Goal: Communication & Community: Ask a question

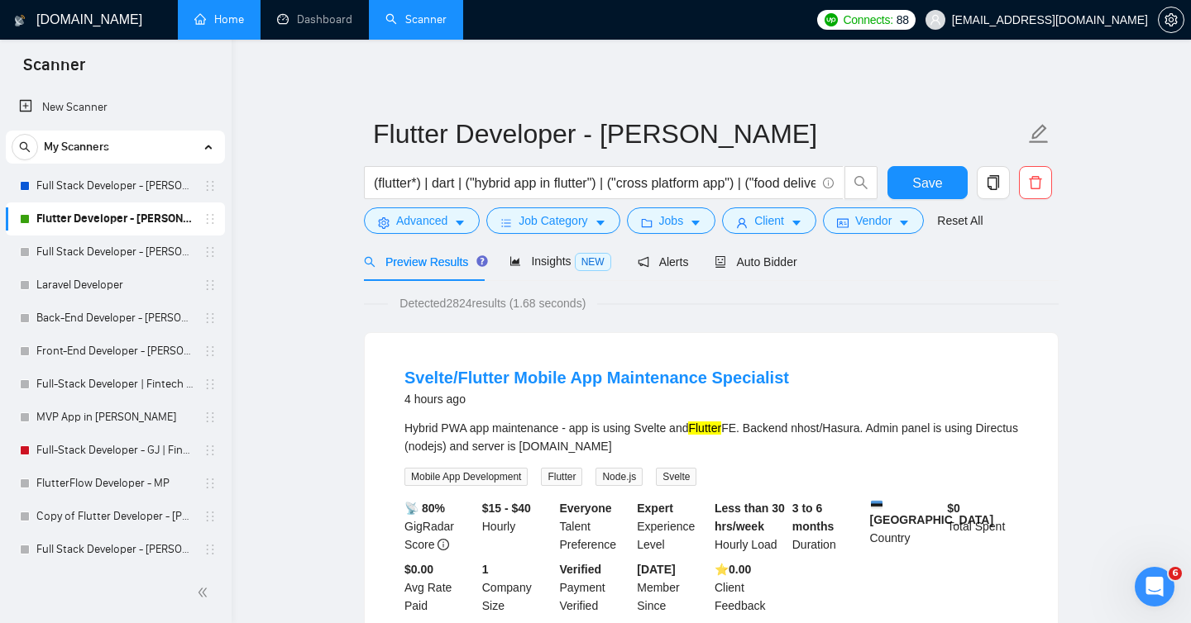
click at [217, 18] on link "Home" at bounding box center [219, 19] width 50 height 14
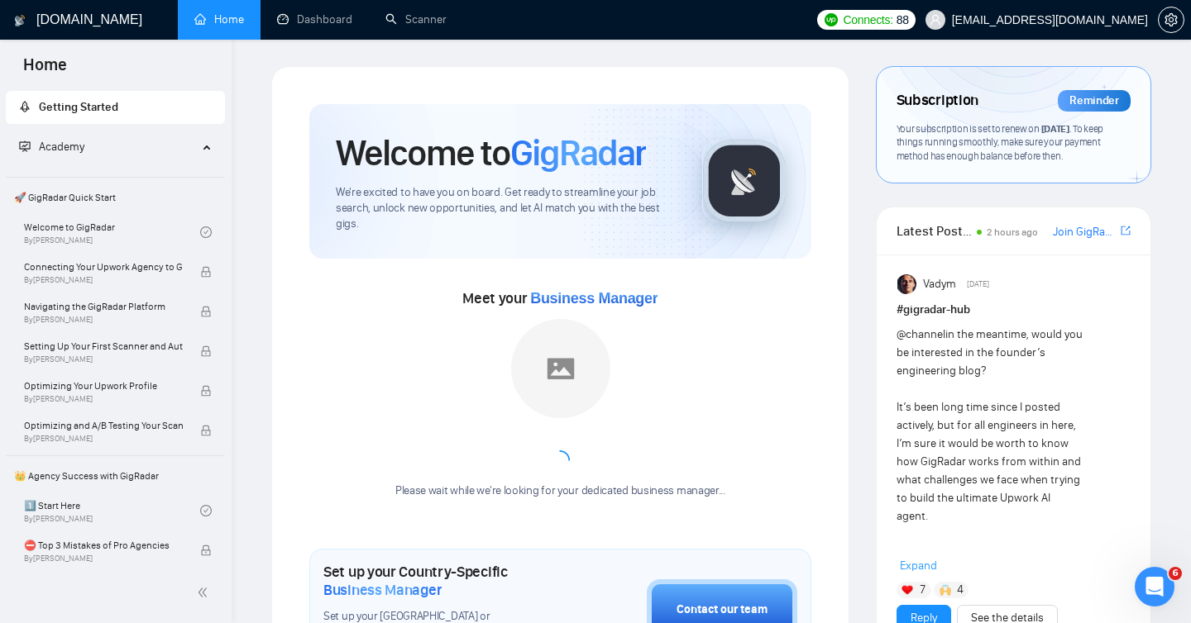
click at [1069, 126] on span "[DATE]" at bounding box center [1055, 128] width 28 height 12
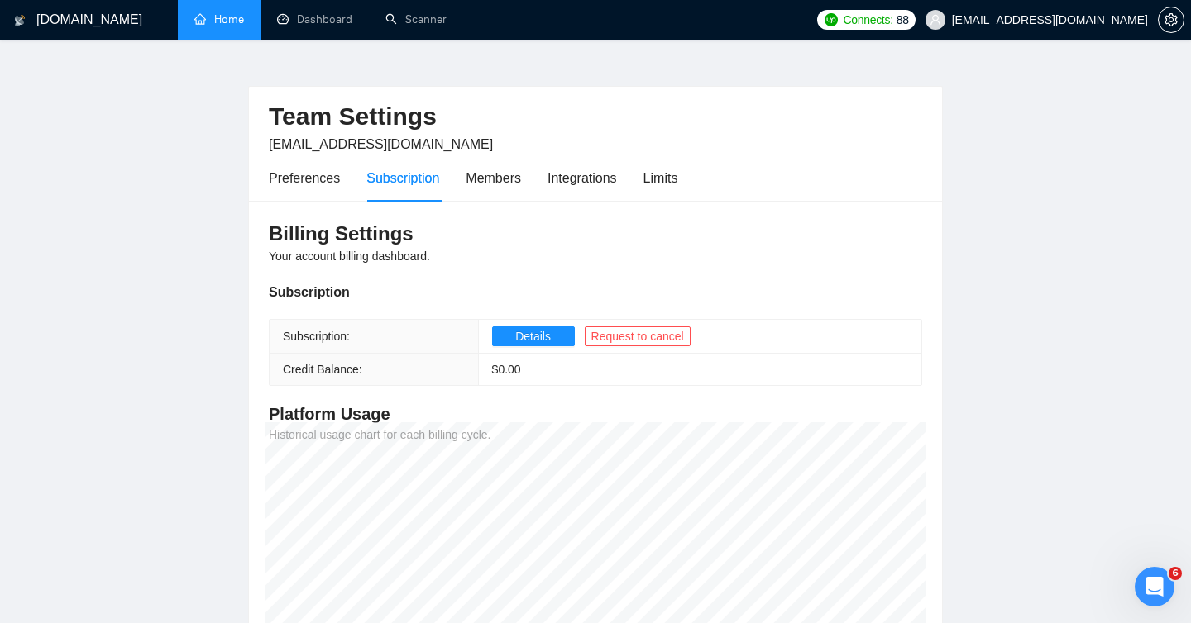
scroll to position [17, 0]
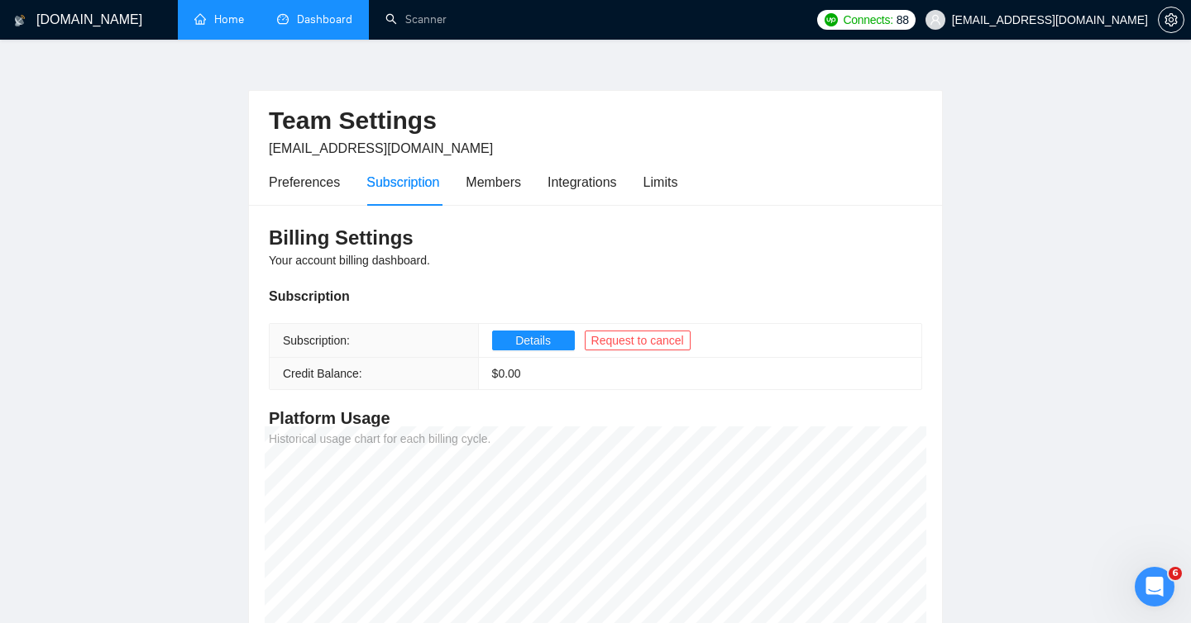
click at [326, 15] on link "Dashboard" at bounding box center [314, 19] width 75 height 14
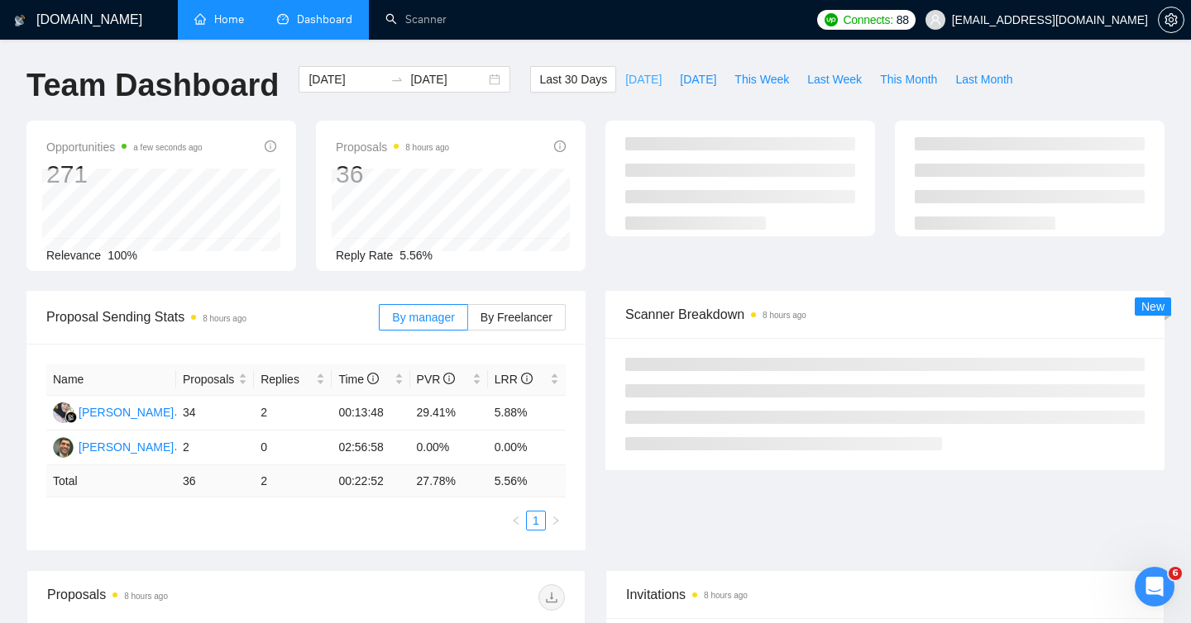
click at [628, 80] on span "[DATE]" at bounding box center [643, 79] width 36 height 18
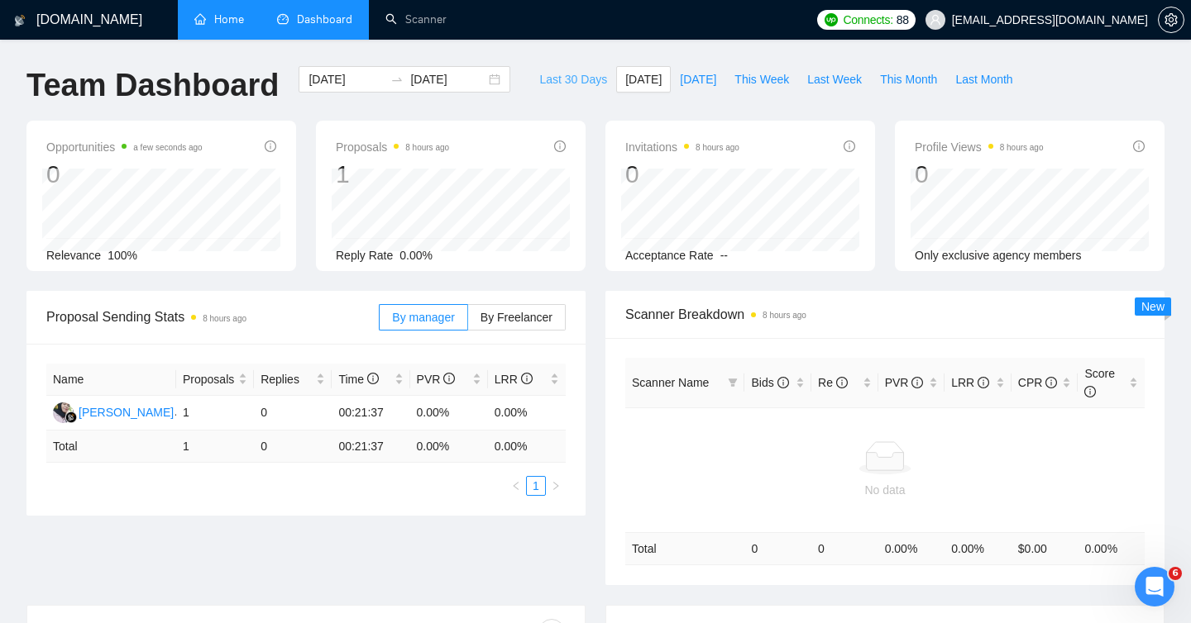
click at [574, 84] on span "Last 30 Days" at bounding box center [573, 79] width 68 height 18
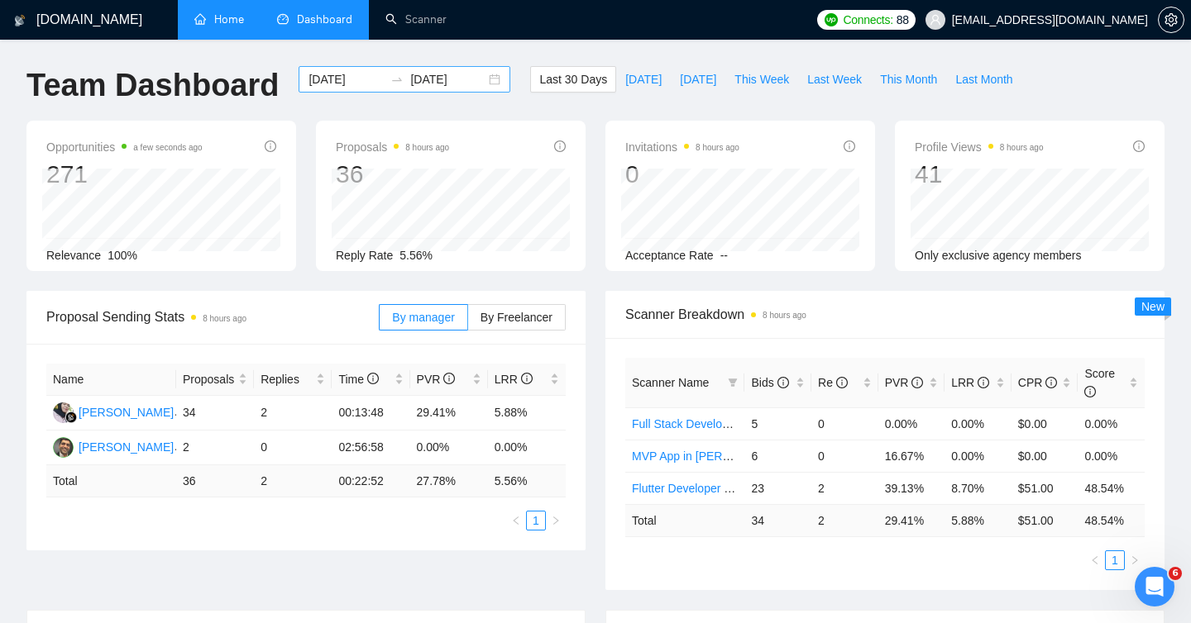
click at [351, 77] on input "[DATE]" at bounding box center [345, 79] width 75 height 18
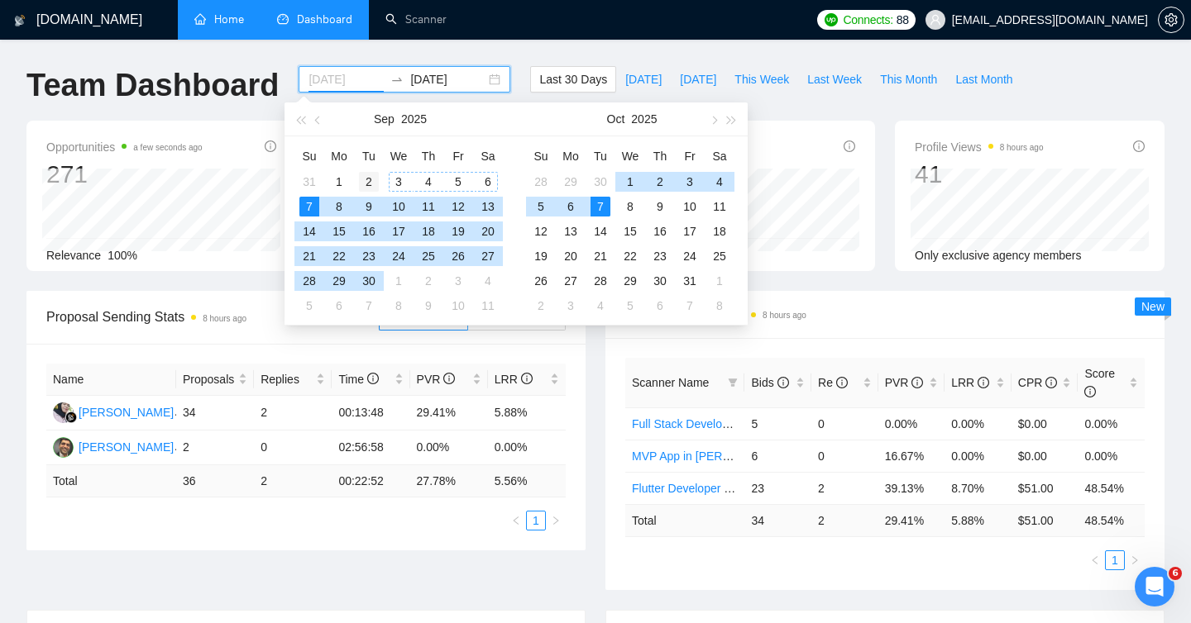
type input "[DATE]"
click at [367, 183] on div "2" at bounding box center [369, 182] width 20 height 20
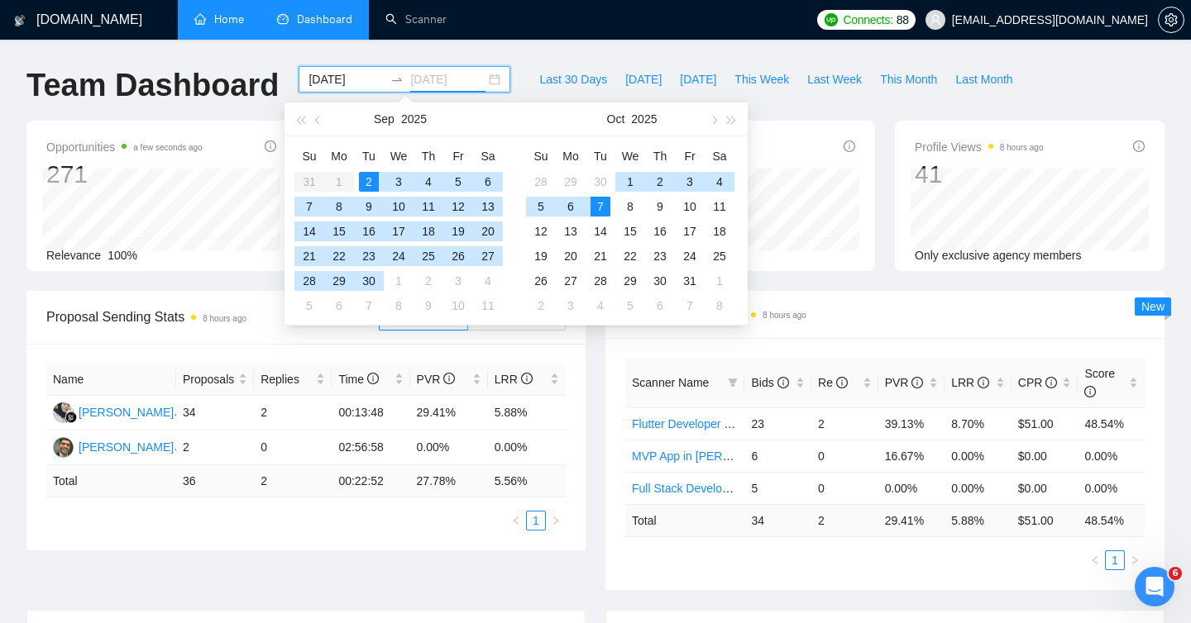
type input "[DATE]"
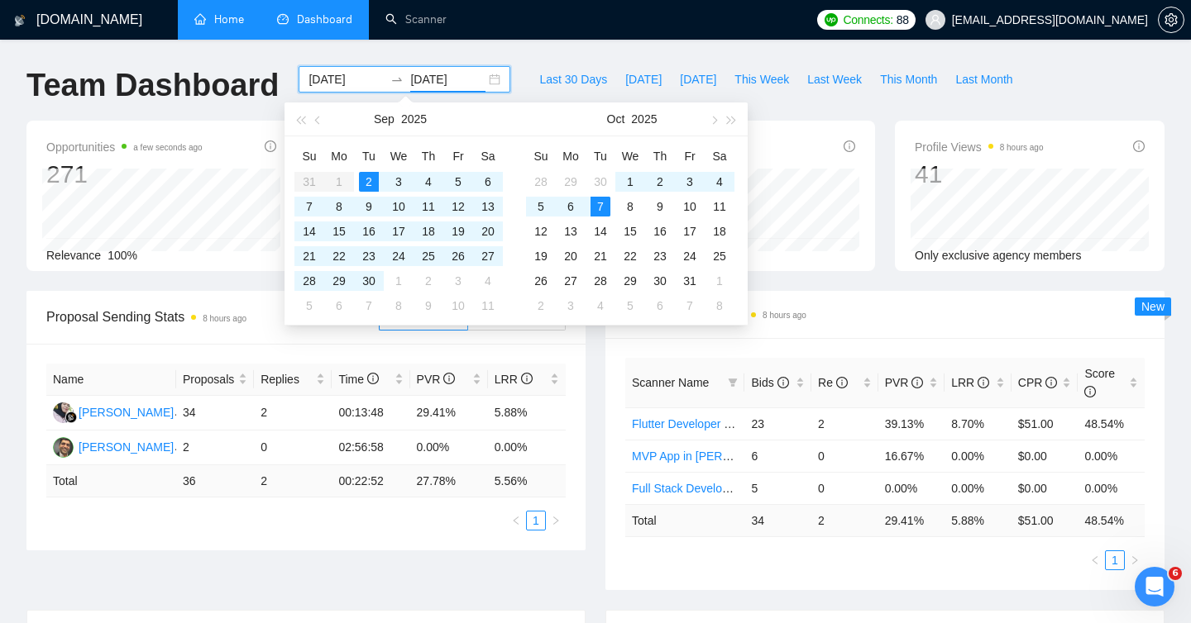
click at [1102, 87] on div "Team Dashboard [DATE] [DATE] Last 30 Days [DATE] [DATE] This Week Last Week Thi…" at bounding box center [596, 93] width 1158 height 55
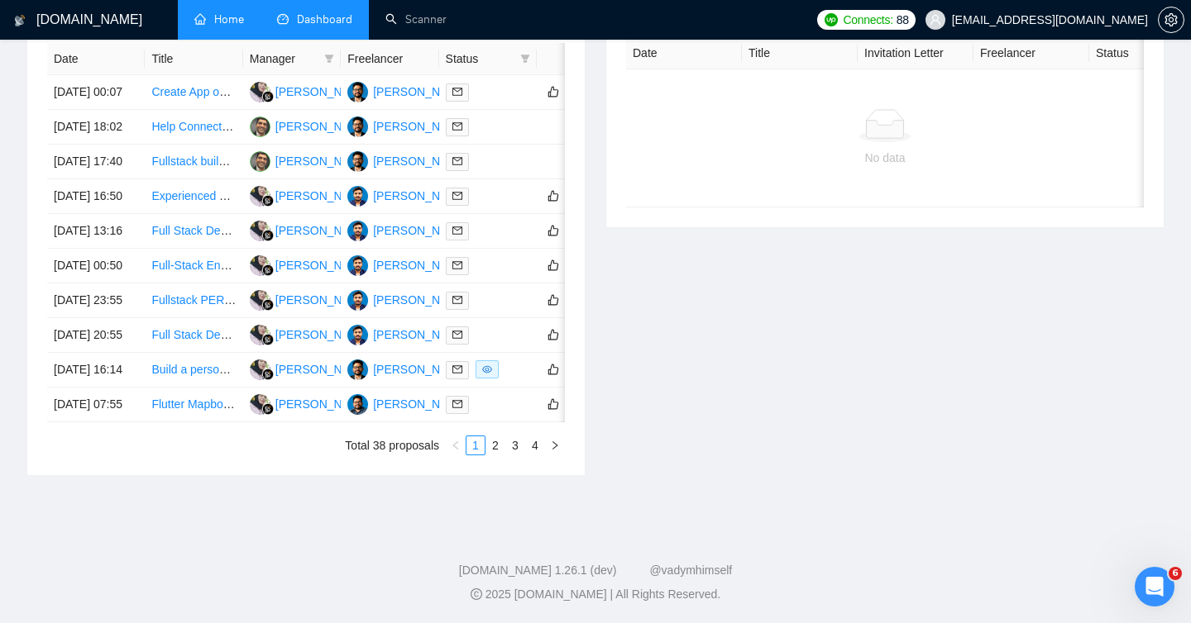
scroll to position [741, 0]
click at [513, 455] on link "3" at bounding box center [515, 446] width 18 height 18
click at [539, 455] on link "4" at bounding box center [535, 446] width 18 height 18
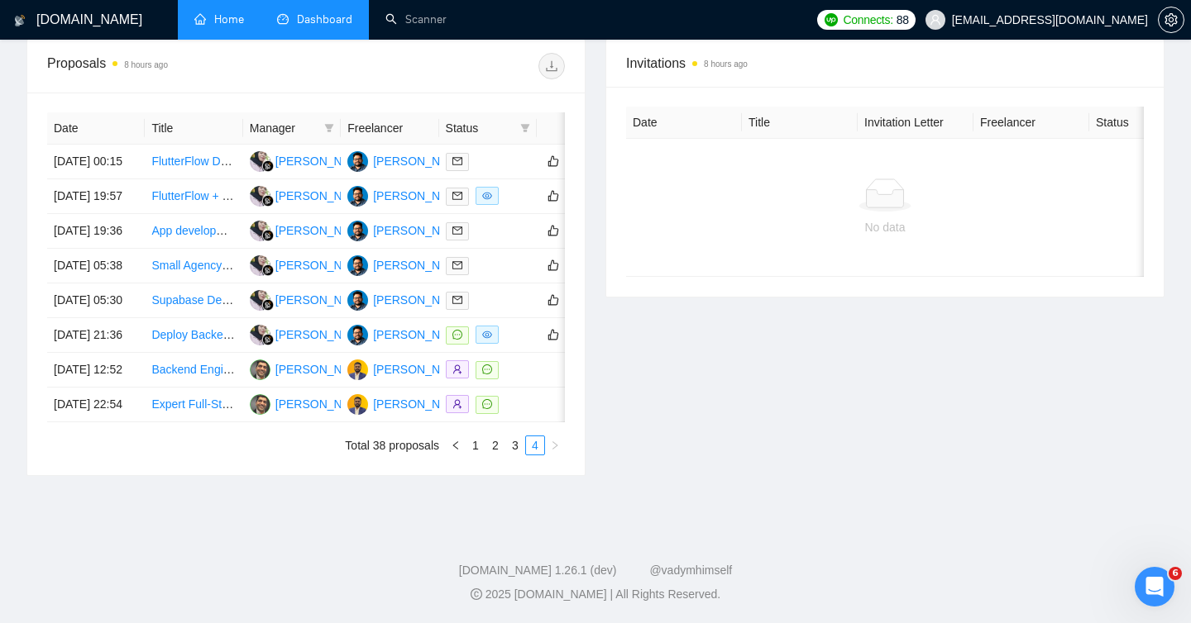
scroll to position [659, 0]
click at [1152, 585] on icon "Open Intercom Messenger" at bounding box center [1152, 584] width 12 height 13
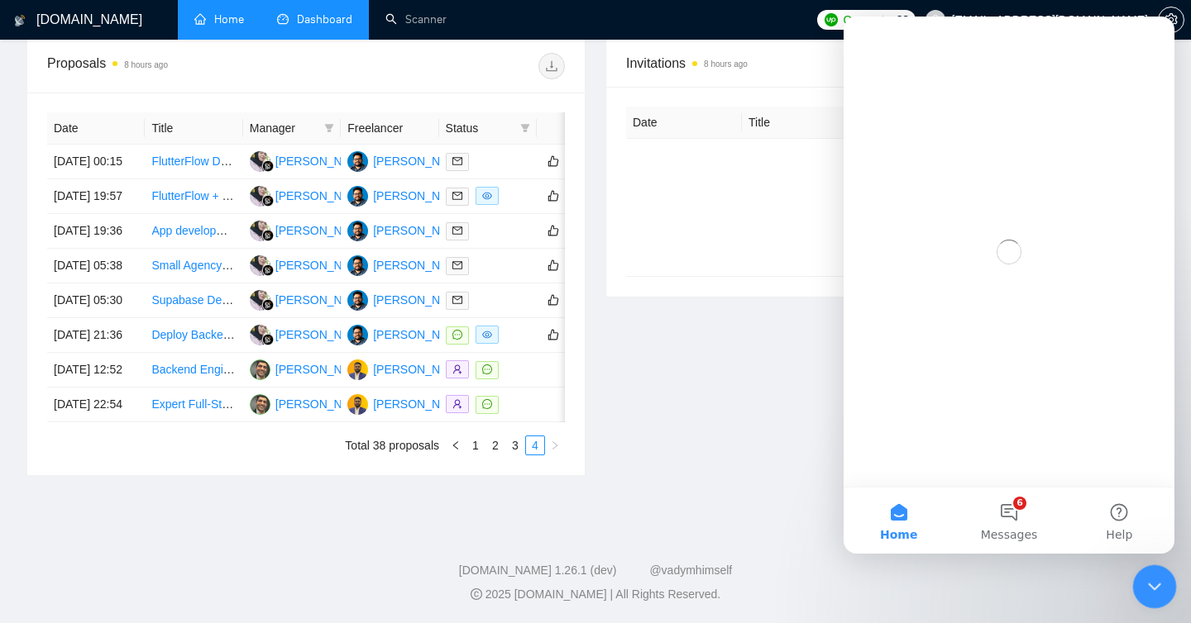
scroll to position [0, 0]
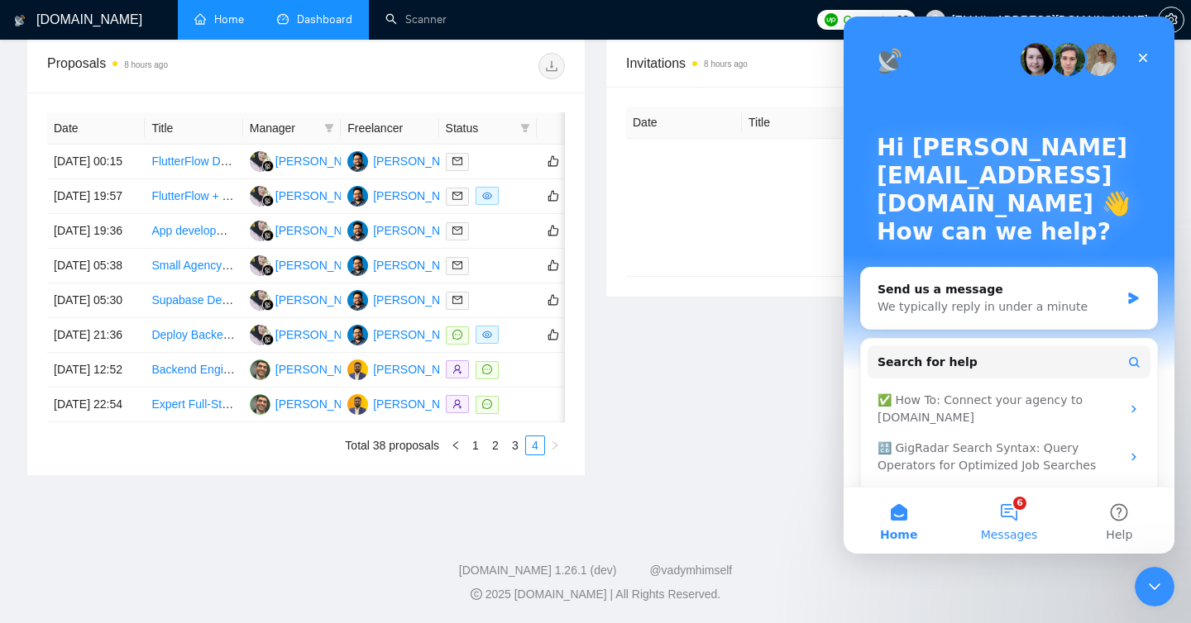
click at [1010, 524] on button "6 Messages" at bounding box center [1008, 521] width 110 height 66
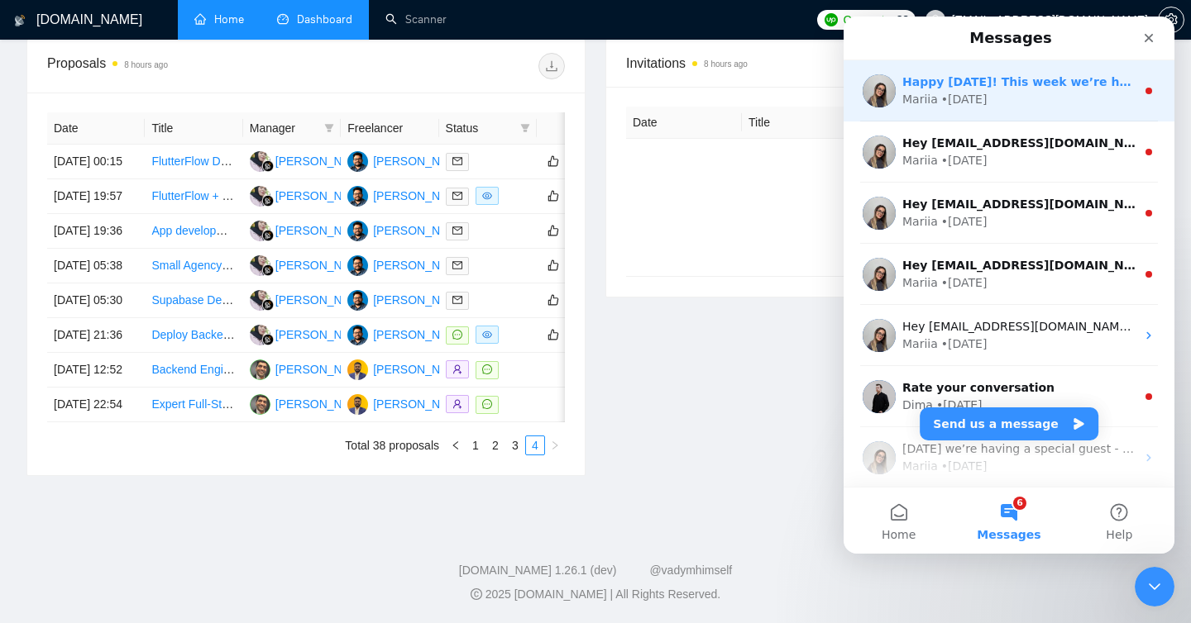
click at [1002, 100] on div "Mariia • [DATE]" at bounding box center [1018, 99] width 233 height 17
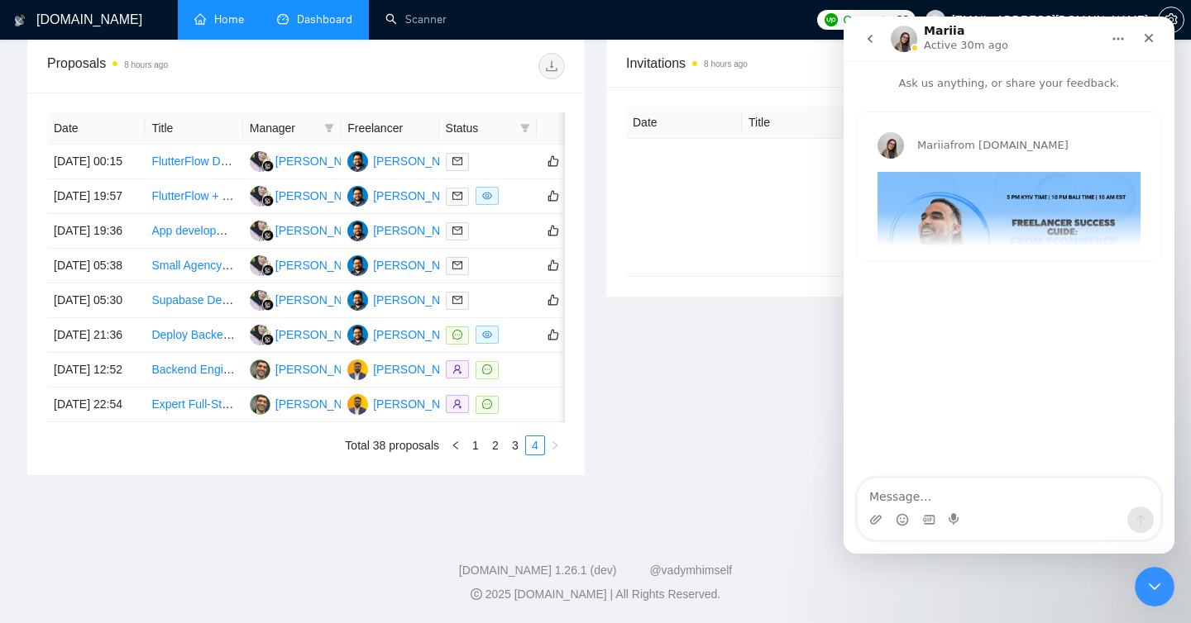
scroll to position [662, 0]
type textarea "Hello [PERSON_NAME]"
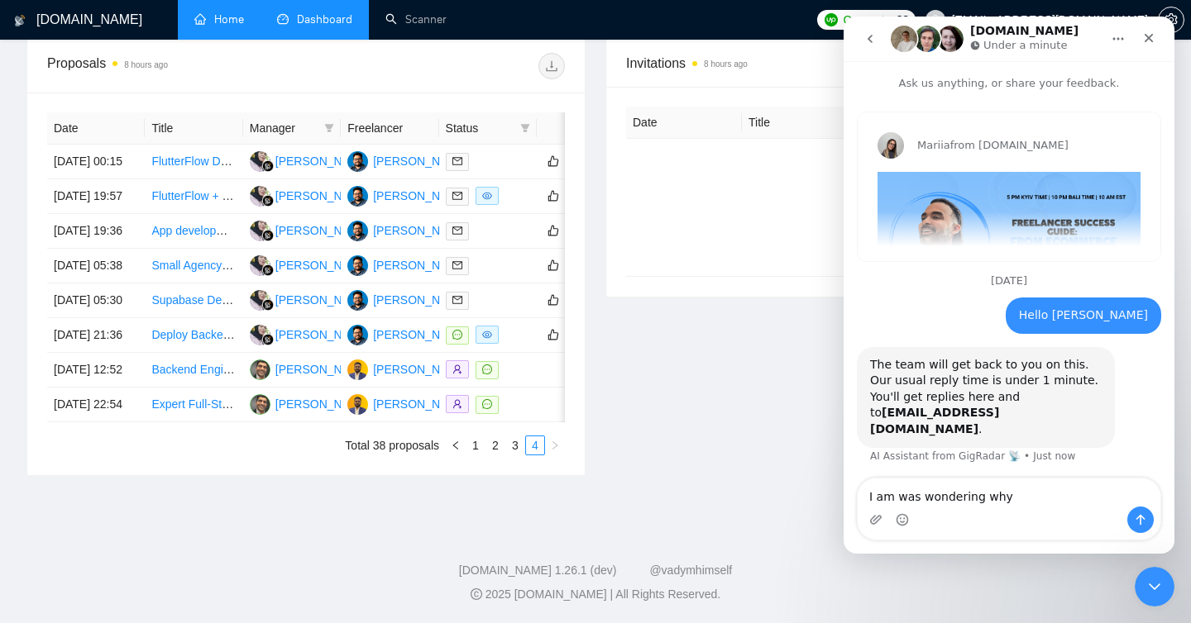
scroll to position [34, 0]
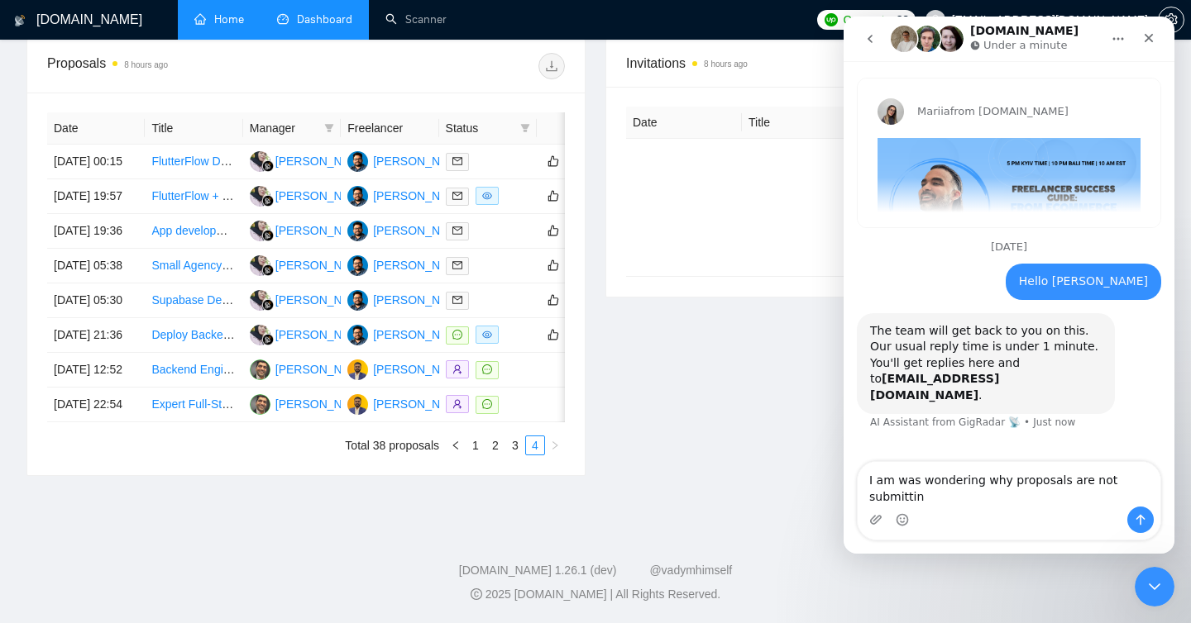
type textarea "I am was wondering why proposals are not submitting"
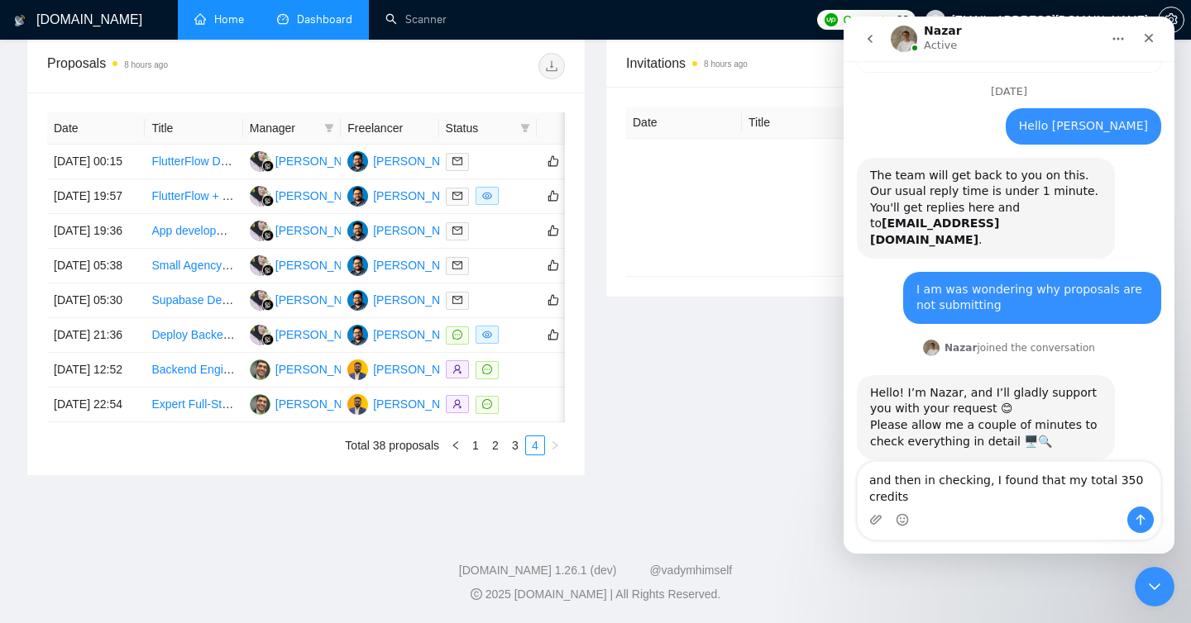
scroll to position [206, 0]
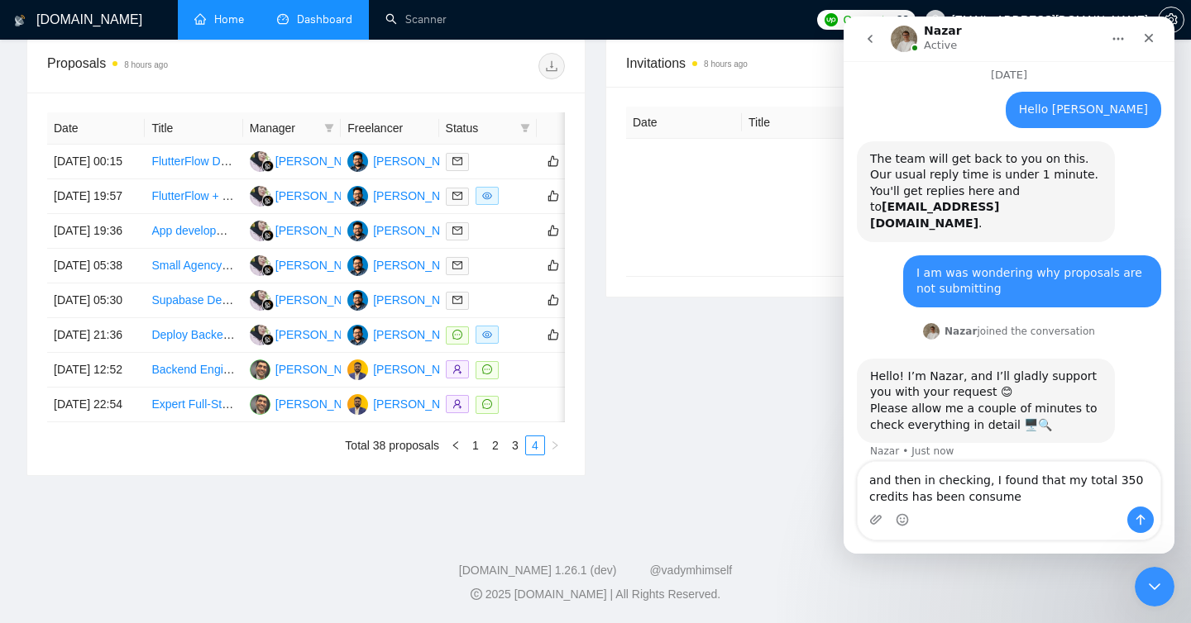
type textarea "and then in checking, I found that my total 350 credits has been consumed"
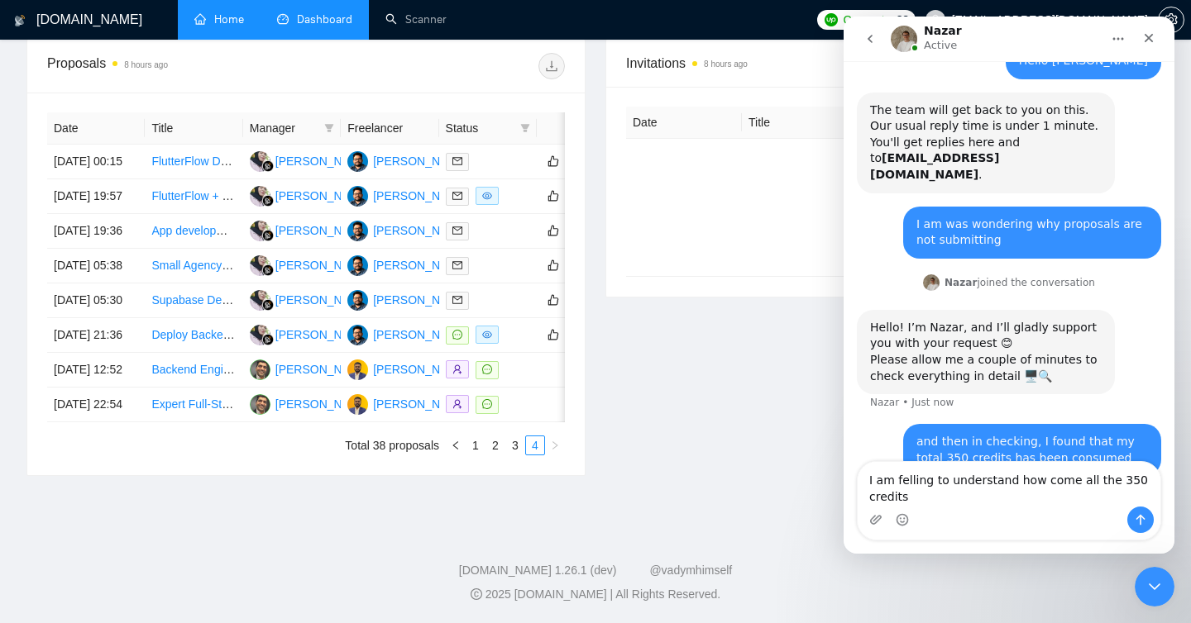
scroll to position [271, 0]
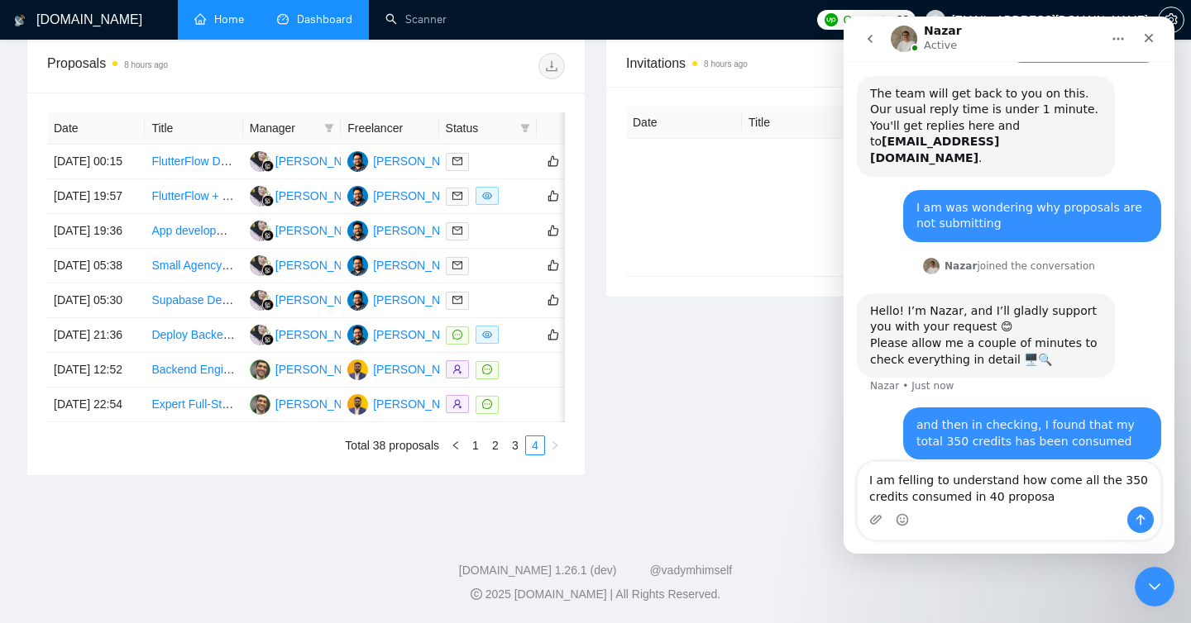
type textarea "I am felling to understand how come all the 350 credits consumed in 40 proposal"
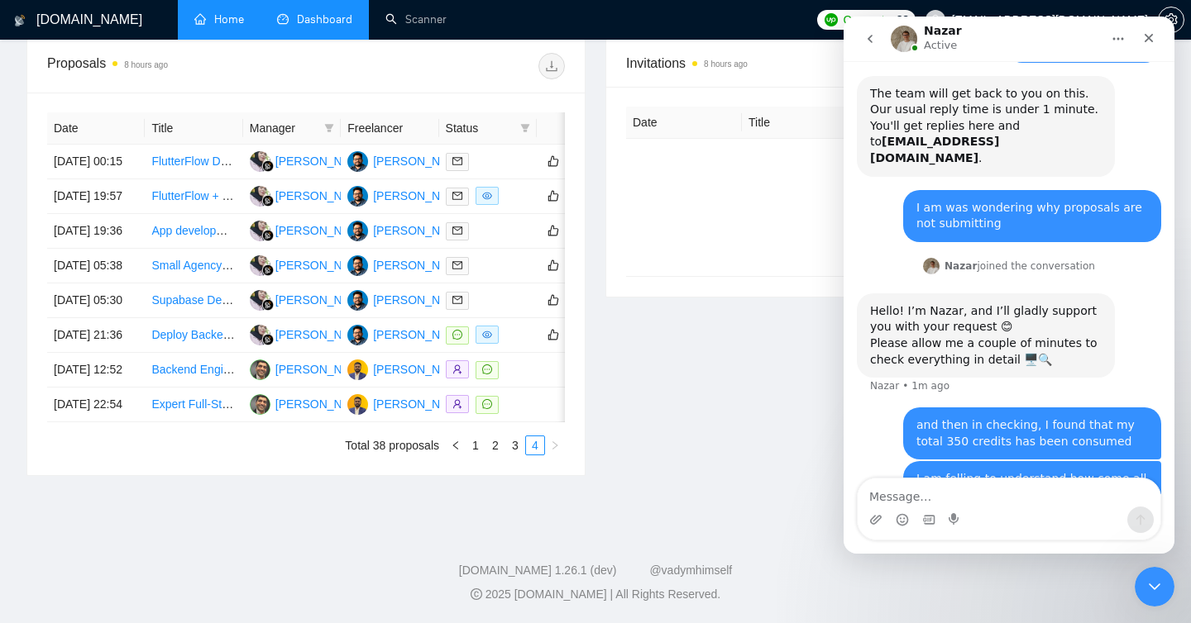
scroll to position [308, 0]
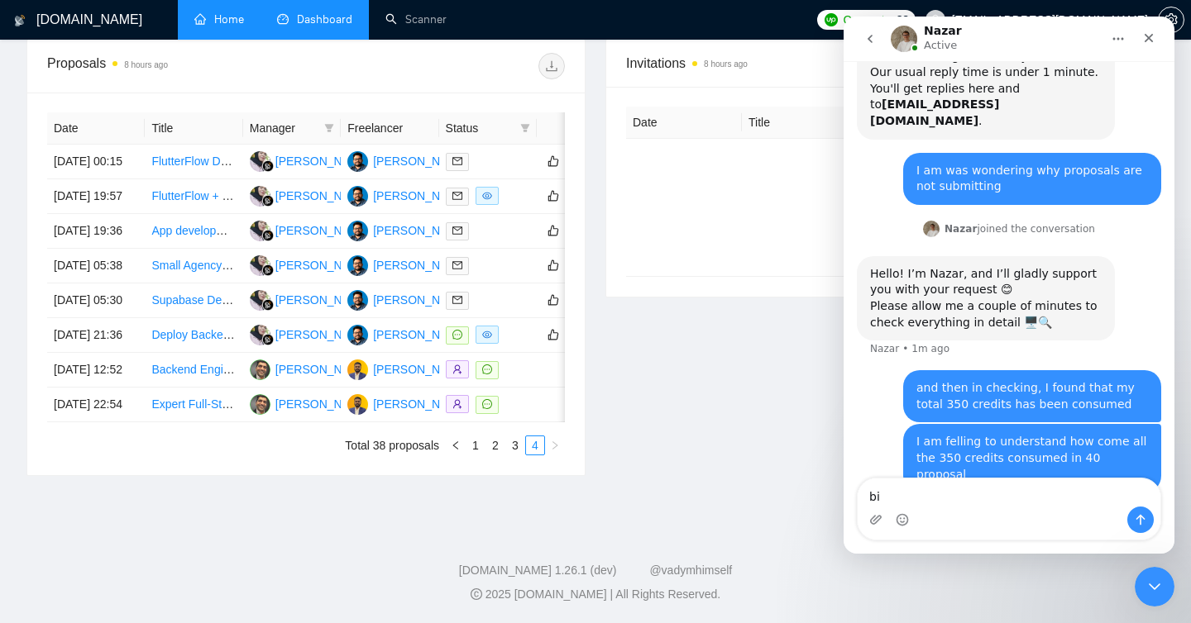
type textarea "b"
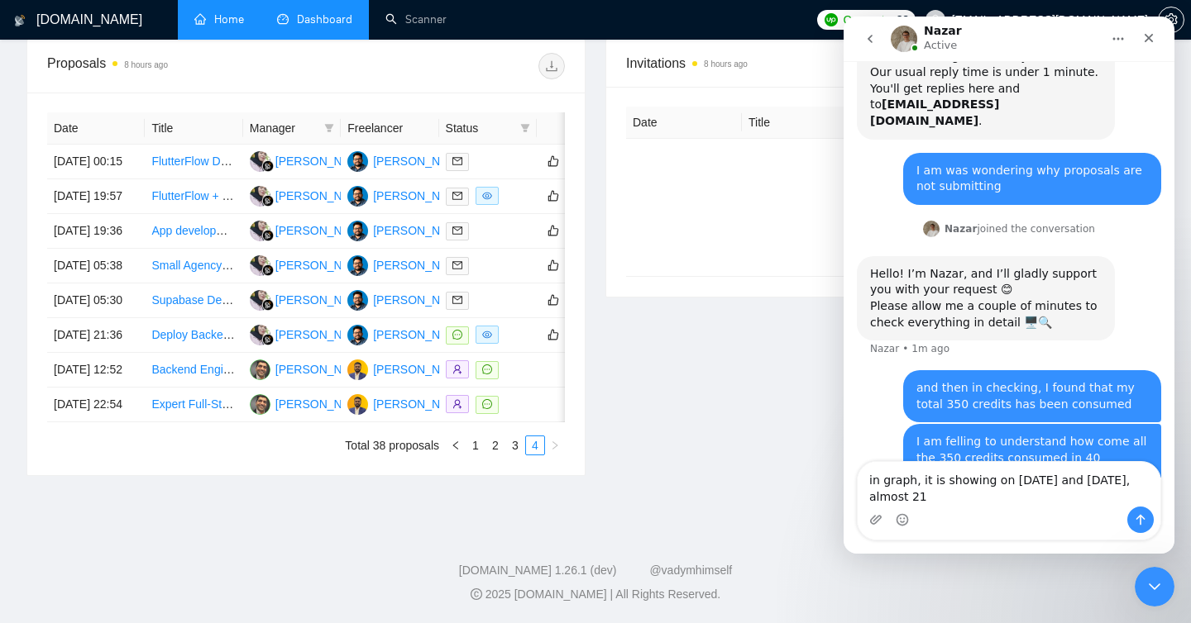
scroll to position [325, 0]
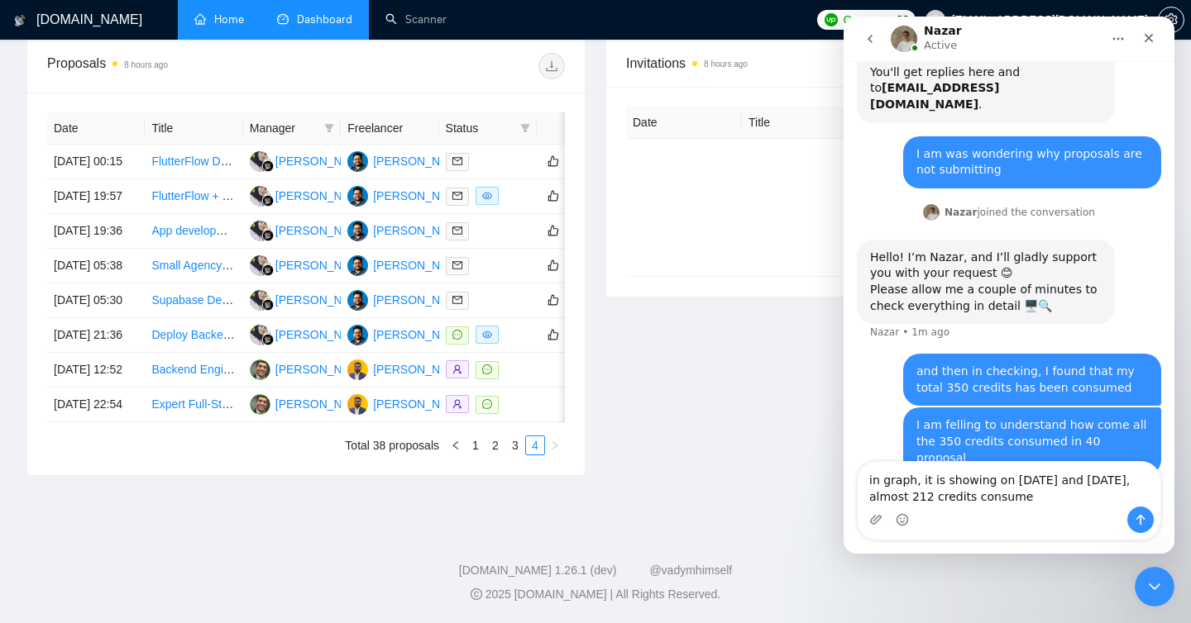
type textarea "in graph, it is showing on [DATE] and [DATE], almost 212 credits consumed"
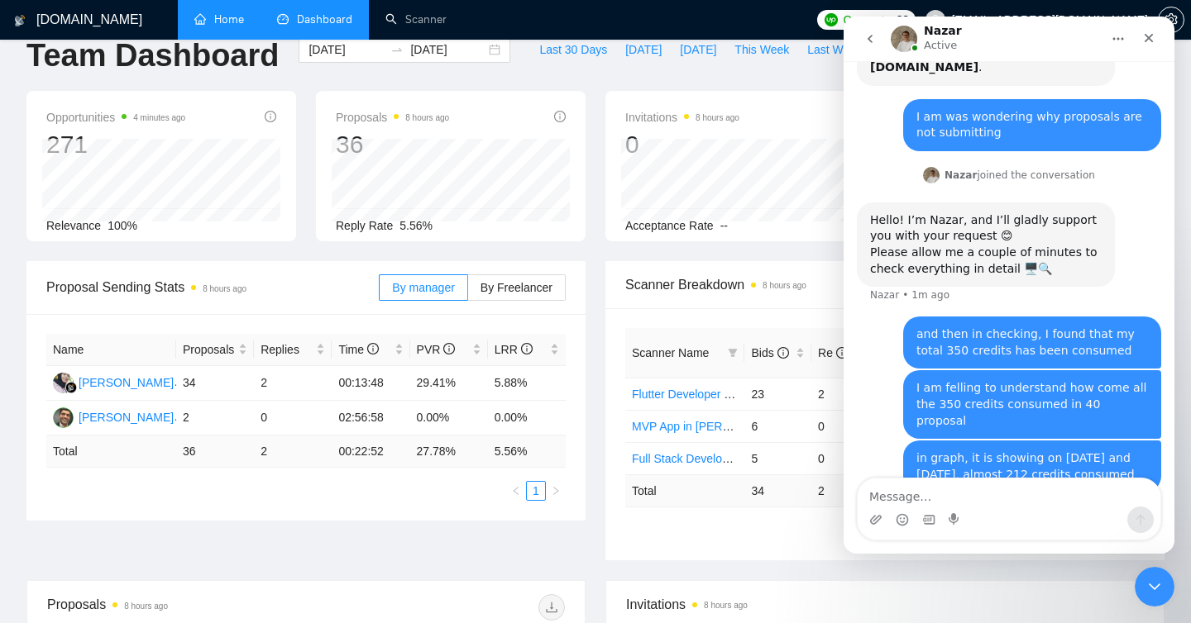
scroll to position [0, 0]
